Goal: Task Accomplishment & Management: Manage account settings

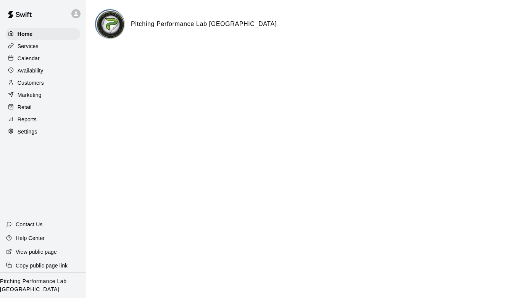
click at [42, 80] on p "Customers" at bounding box center [31, 83] width 26 height 8
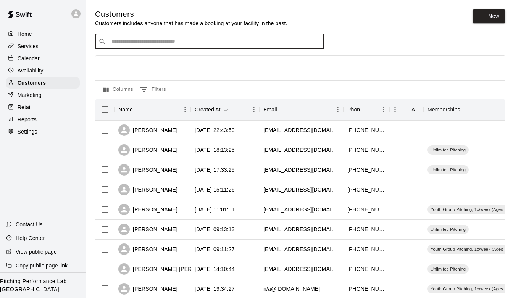
click at [209, 40] on input "Search customers by name or email" at bounding box center [214, 42] width 211 height 8
type input "*****"
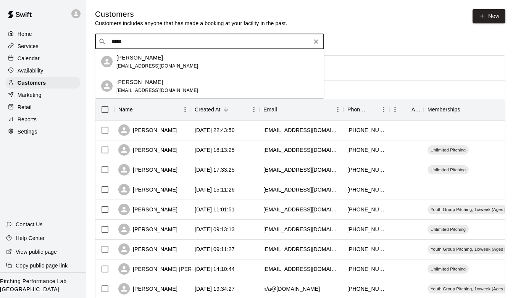
click at [139, 84] on p "[PERSON_NAME]" at bounding box center [139, 82] width 47 height 8
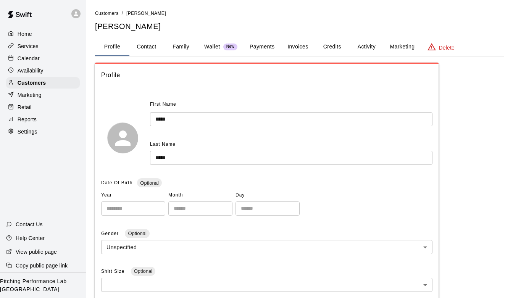
click at [368, 50] on button "Activity" at bounding box center [366, 47] width 34 height 18
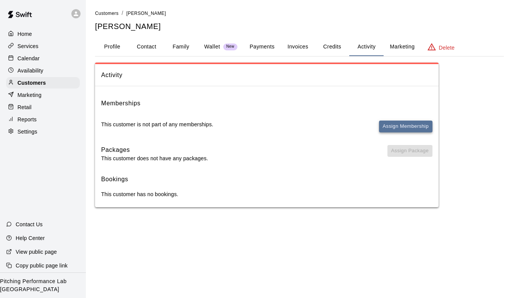
click at [395, 128] on button "Assign Membership" at bounding box center [405, 127] width 53 height 12
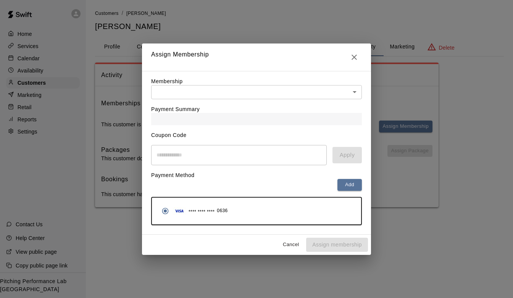
click at [352, 103] on div "Payment Summary" at bounding box center [256, 112] width 210 height 26
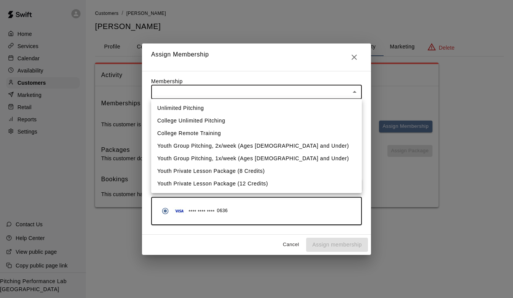
click at [350, 93] on body "Home Services Calendar Availability Customers Marketing Retail Reports Settings…" at bounding box center [256, 111] width 513 height 222
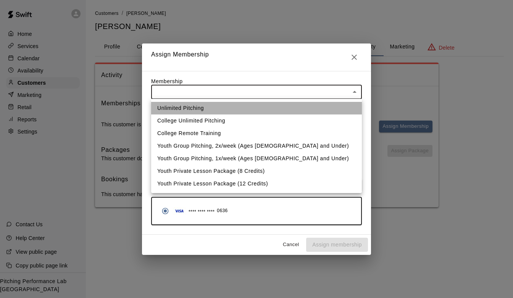
click at [316, 108] on li "Unlimited Pitching" at bounding box center [256, 108] width 210 height 13
type input "**********"
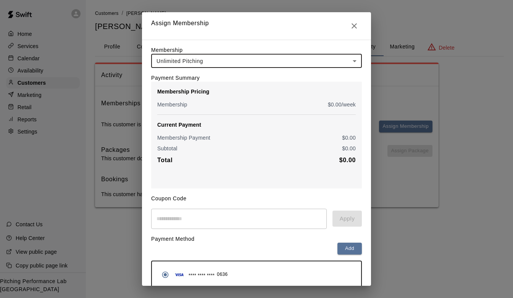
scroll to position [33, 0]
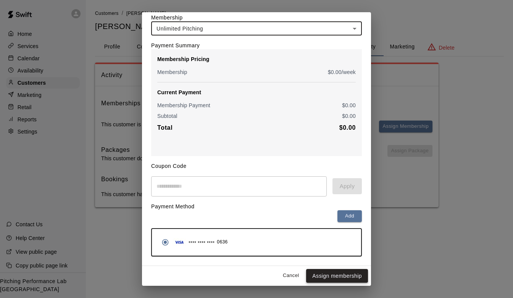
click at [329, 278] on button "Assign membership" at bounding box center [337, 276] width 62 height 14
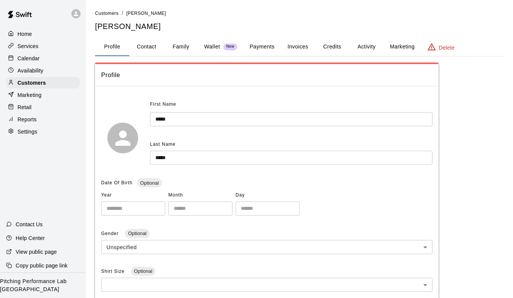
click at [365, 48] on button "Activity" at bounding box center [366, 47] width 34 height 18
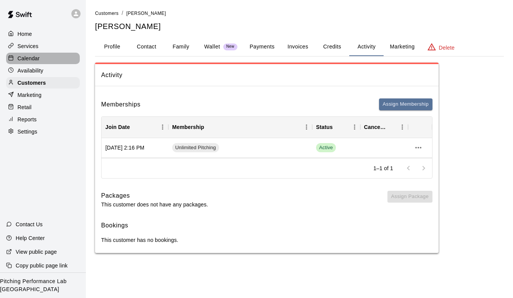
click at [41, 59] on div "Calendar" at bounding box center [43, 58] width 74 height 11
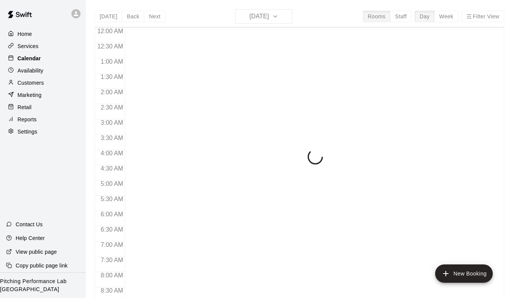
scroll to position [436, 0]
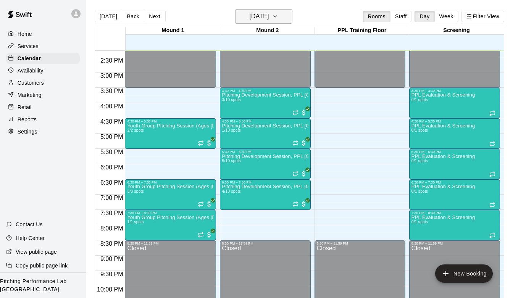
click at [278, 12] on icon "button" at bounding box center [275, 16] width 6 height 9
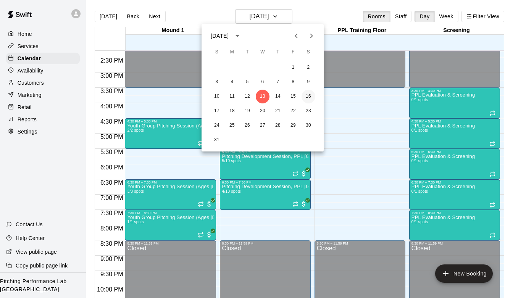
click at [306, 96] on button "16" at bounding box center [308, 97] width 14 height 14
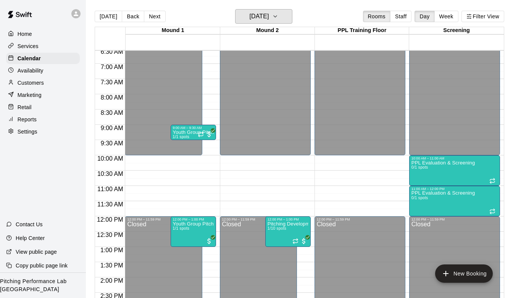
scroll to position [222, 0]
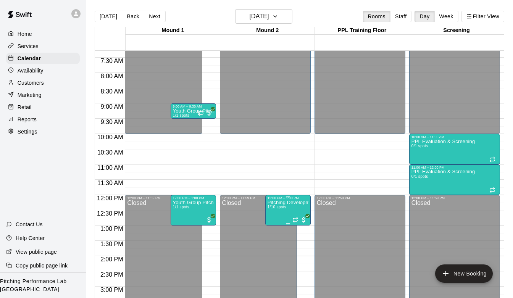
click at [284, 202] on p "Pitching Development Session, PPL Louisville (Ages 13+)" at bounding box center [287, 202] width 41 height 0
click at [272, 225] on img "edit" at bounding box center [275, 228] width 9 height 9
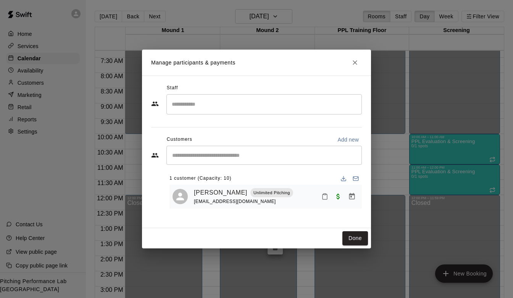
click at [204, 151] on div "​" at bounding box center [263, 155] width 195 height 19
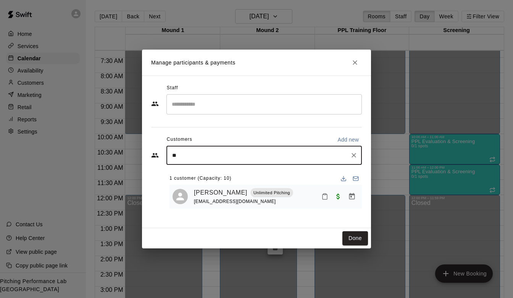
type input "***"
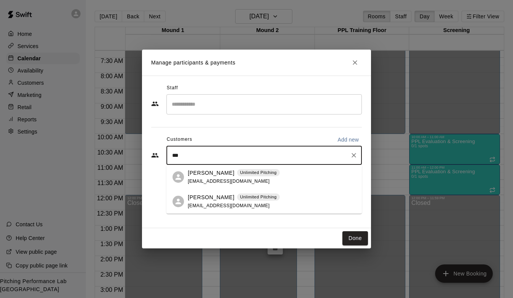
click at [196, 180] on span "[EMAIL_ADDRESS][DOMAIN_NAME]" at bounding box center [229, 180] width 82 height 5
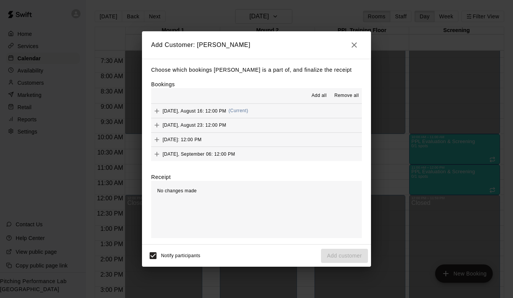
click at [266, 113] on button "Saturday, August 16: 12:00 PM (Current)" at bounding box center [256, 111] width 210 height 14
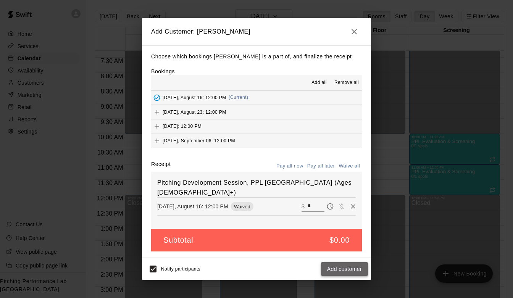
click at [348, 262] on button "Add customer" at bounding box center [344, 269] width 47 height 14
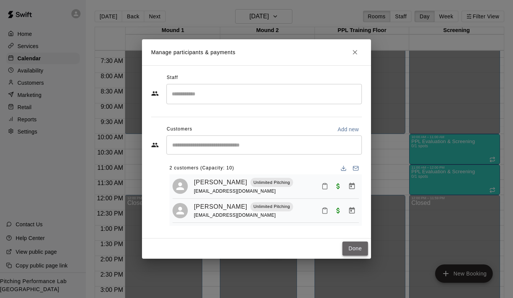
click at [355, 251] on button "Done" at bounding box center [355, 248] width 26 height 14
